Goal: Information Seeking & Learning: Find specific fact

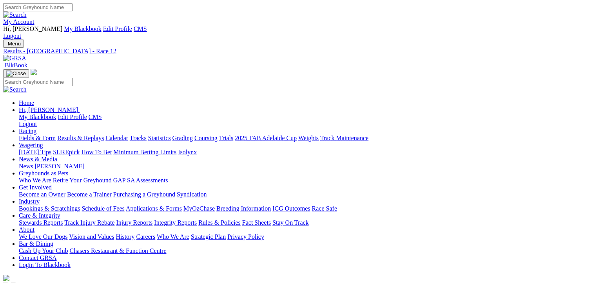
drag, startPoint x: 409, startPoint y: 242, endPoint x: 401, endPoint y: 235, distance: 10.3
